Goal: Transaction & Acquisition: Book appointment/travel/reservation

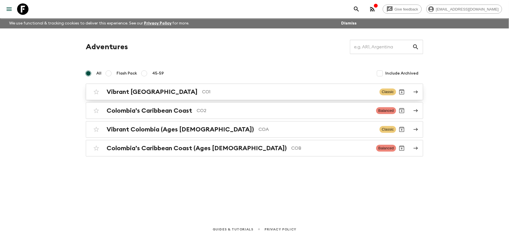
click at [145, 92] on h2 "Vibrant Colombia" at bounding box center [152, 91] width 91 height 7
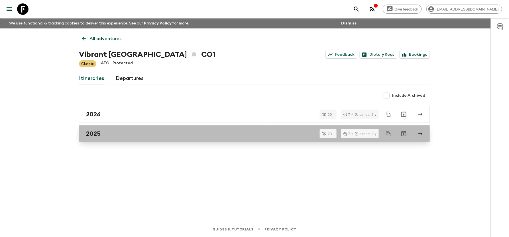
click at [186, 141] on link "2025" at bounding box center [254, 133] width 351 height 17
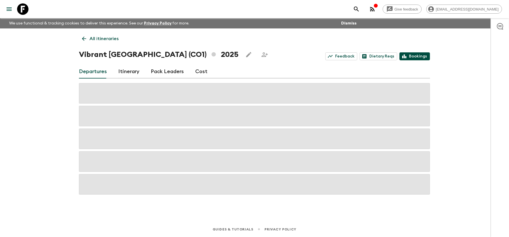
click at [423, 57] on link "Bookings" at bounding box center [415, 56] width 30 height 8
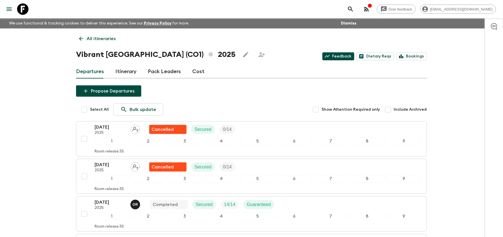
click at [330, 55] on icon at bounding box center [327, 56] width 5 height 5
click at [353, 59] on link "Feedback" at bounding box center [339, 56] width 32 height 8
